Goal: Navigation & Orientation: Find specific page/section

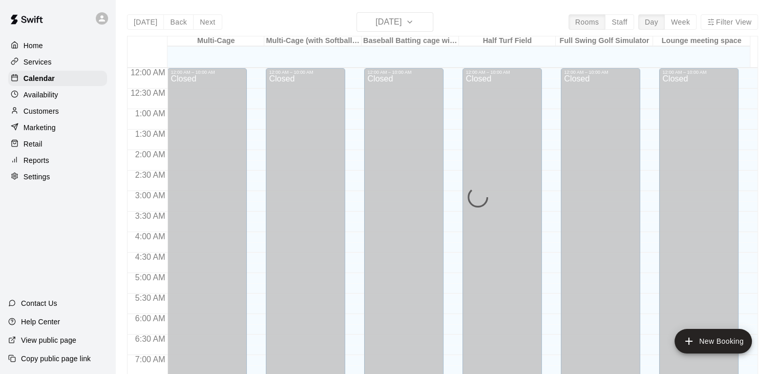
scroll to position [51, 0]
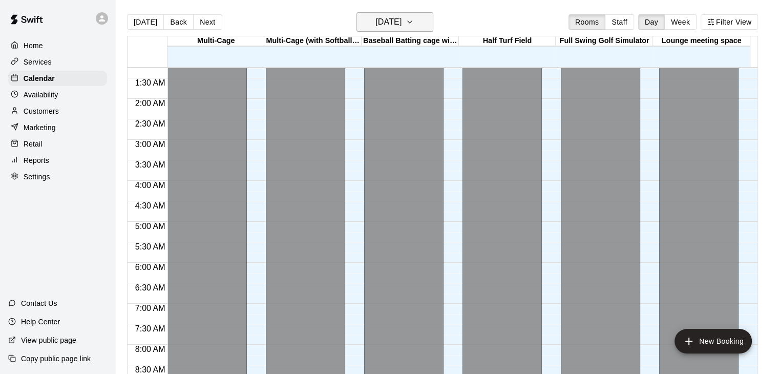
click at [412, 23] on icon "button" at bounding box center [410, 22] width 4 height 2
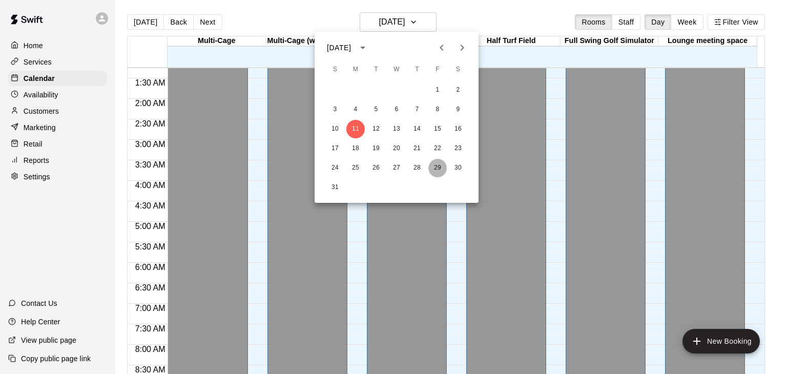
click at [441, 165] on button "29" at bounding box center [437, 168] width 18 height 18
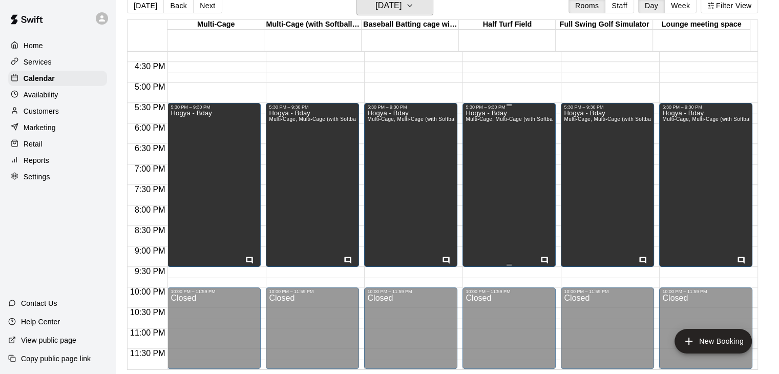
scroll to position [615, 0]
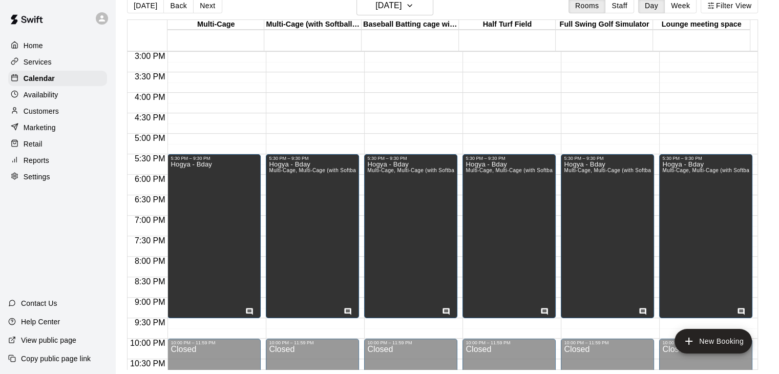
click at [38, 66] on p "Services" at bounding box center [38, 62] width 28 height 10
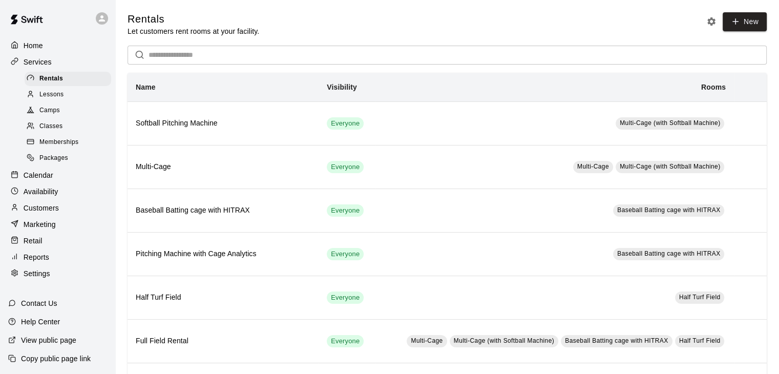
click at [45, 180] on p "Calendar" at bounding box center [39, 175] width 30 height 10
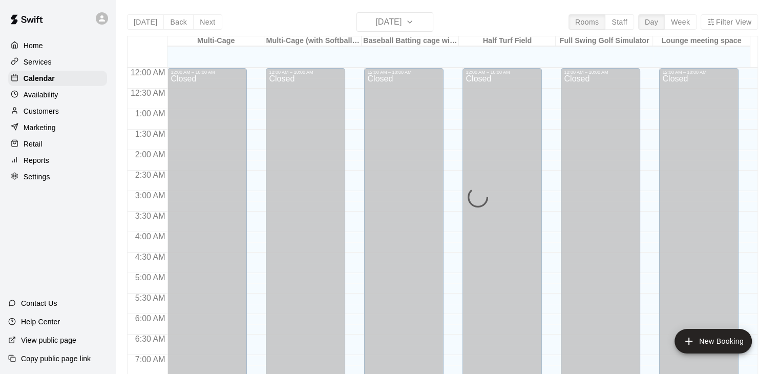
scroll to position [512, 0]
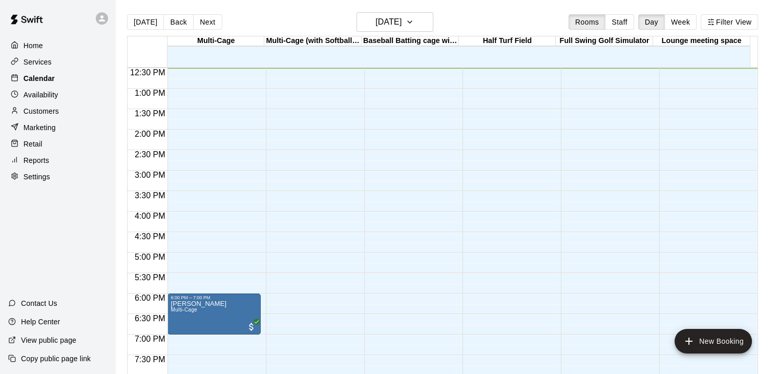
click at [35, 81] on p "Calendar" at bounding box center [39, 78] width 31 height 10
click at [38, 178] on div "Settings" at bounding box center [57, 176] width 99 height 15
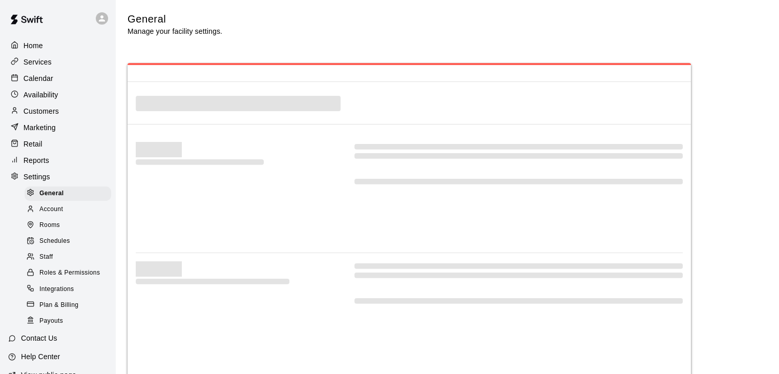
select select "**"
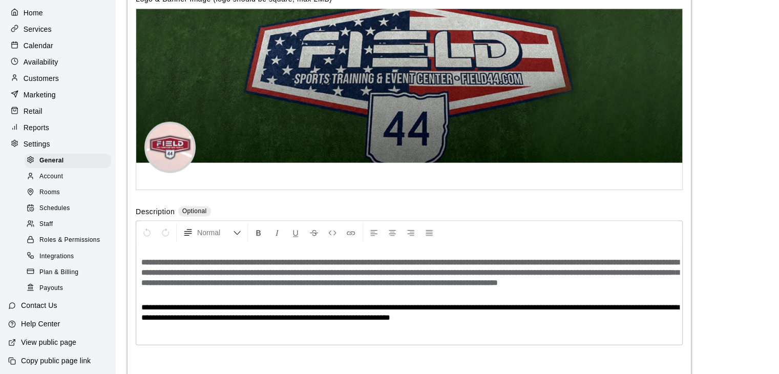
scroll to position [50, 0]
click at [63, 203] on span "Schedules" at bounding box center [54, 206] width 31 height 10
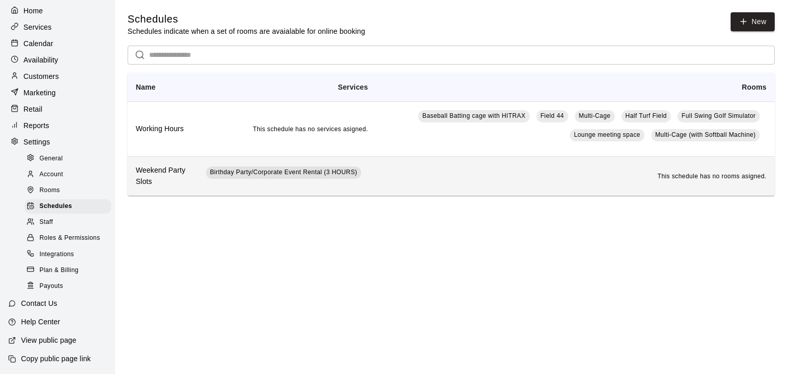
click at [418, 180] on td "This schedule has no rooms asigned." at bounding box center [575, 175] width 399 height 39
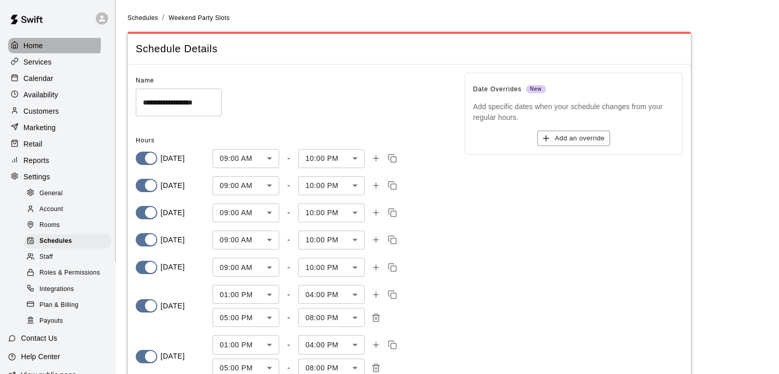
drag, startPoint x: 22, startPoint y: 42, endPoint x: 116, endPoint y: 76, distance: 100.1
click at [23, 43] on div "Home" at bounding box center [57, 45] width 99 height 15
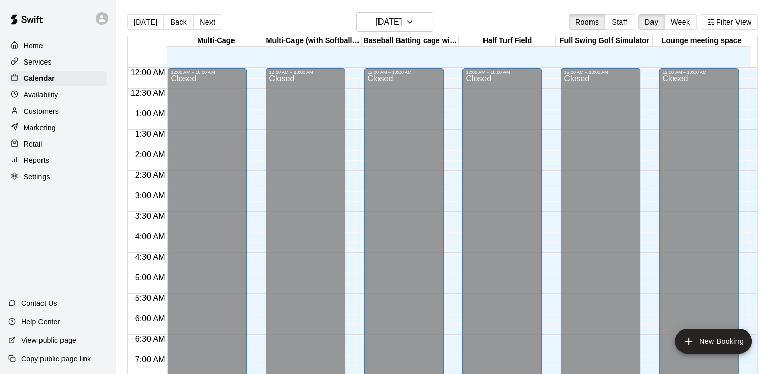
scroll to position [361, 0]
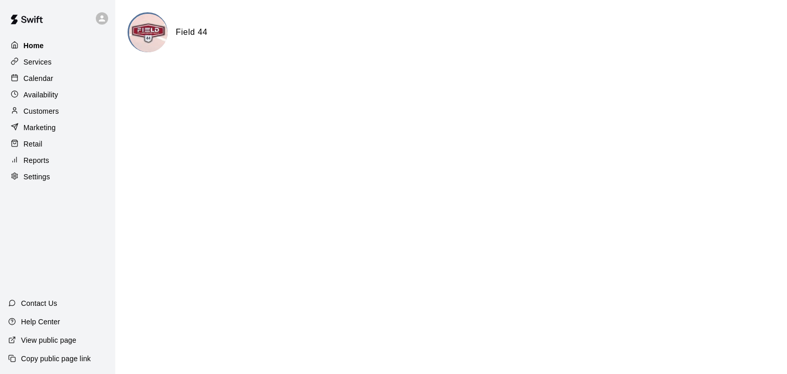
click at [31, 49] on p "Home" at bounding box center [34, 45] width 20 height 10
click at [45, 46] on div "Home" at bounding box center [57, 45] width 99 height 15
